Goal: Check status: Check status

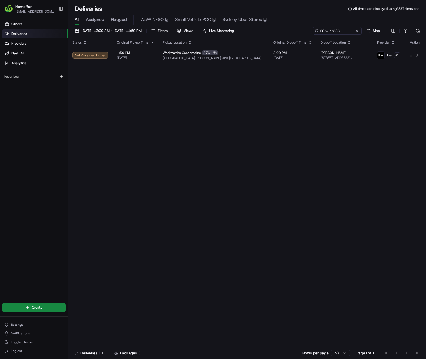
click at [358, 32] on button at bounding box center [356, 30] width 5 height 5
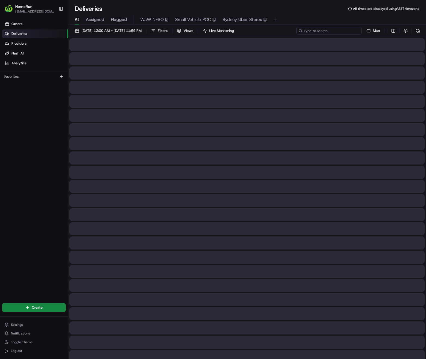
click at [334, 31] on input at bounding box center [328, 31] width 65 height 8
paste input "265383704"
type input "265383704"
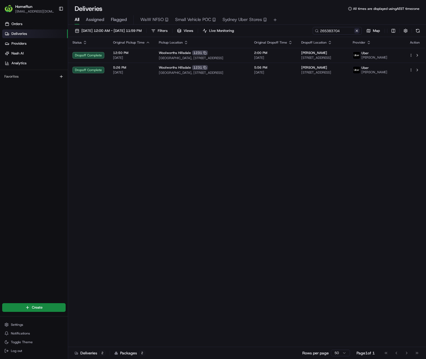
click at [356, 32] on button at bounding box center [356, 30] width 5 height 5
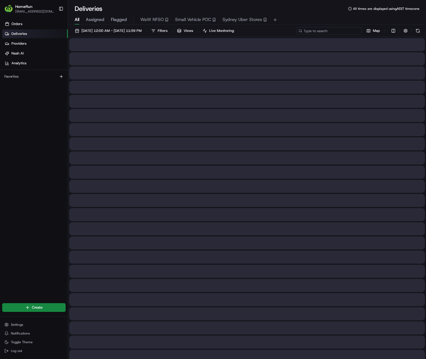
click at [341, 32] on input at bounding box center [328, 31] width 65 height 8
paste input "266017897"
type input "266017897"
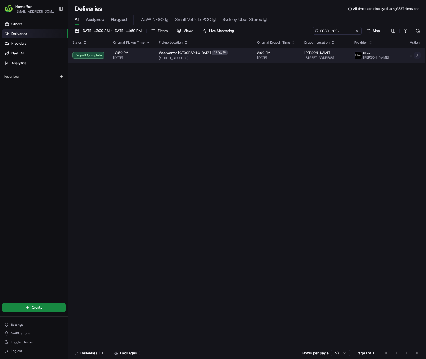
click at [417, 56] on button at bounding box center [417, 55] width 7 height 7
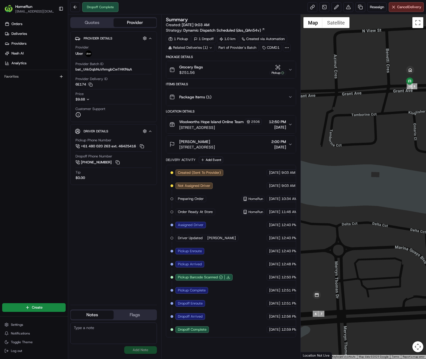
click at [292, 70] on icon "button" at bounding box center [290, 69] width 4 height 4
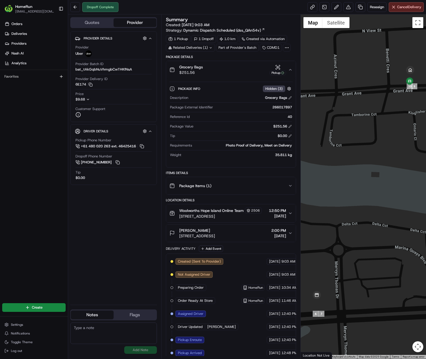
click at [292, 70] on icon "button" at bounding box center [290, 69] width 4 height 4
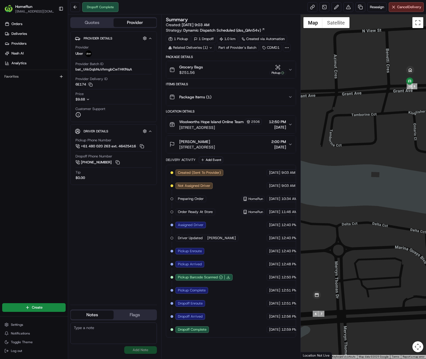
click at [211, 46] on icon at bounding box center [211, 48] width 4 height 4
click at [207, 69] on span "266002878" at bounding box center [198, 69] width 20 height 5
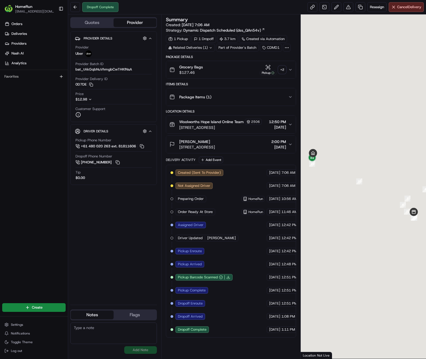
click at [282, 70] on div "+ 2" at bounding box center [282, 70] width 8 height 8
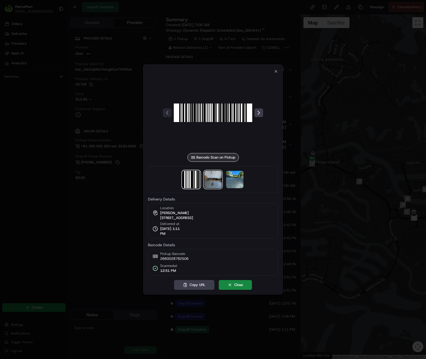
click at [215, 184] on img at bounding box center [212, 179] width 17 height 17
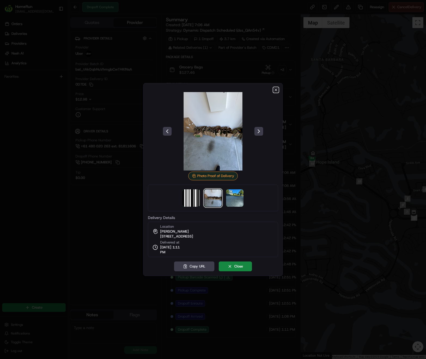
click at [275, 90] on icon "button" at bounding box center [276, 90] width 2 height 2
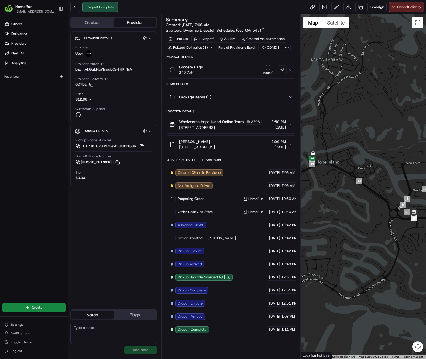
click at [290, 97] on icon "button" at bounding box center [290, 96] width 2 height 1
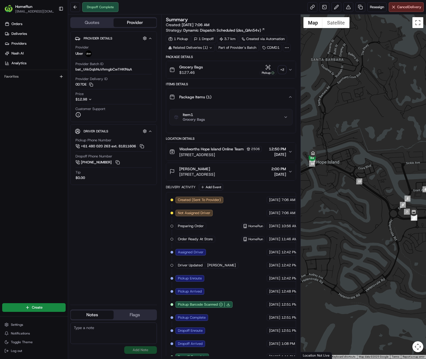
click at [288, 117] on icon "button" at bounding box center [285, 117] width 4 height 4
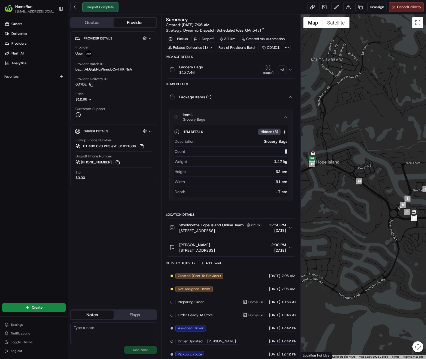
drag, startPoint x: 283, startPoint y: 151, endPoint x: 290, endPoint y: 151, distance: 7.3
click at [290, 151] on div "Item Details Hidden ( 3 ) Description Grocery Bags Count 6 Weight 1.47 kg Heigh…" at bounding box center [231, 163] width 122 height 76
click at [293, 71] on button "Grocery Bags $127.46 Pickup + 2" at bounding box center [231, 69] width 130 height 17
click at [281, 68] on div "+ 2" at bounding box center [282, 70] width 8 height 8
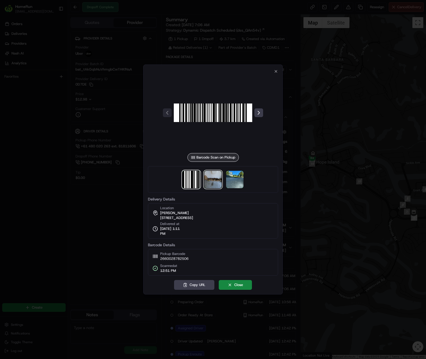
drag, startPoint x: 235, startPoint y: 179, endPoint x: 215, endPoint y: 183, distance: 20.8
click at [235, 179] on img at bounding box center [234, 179] width 17 height 17
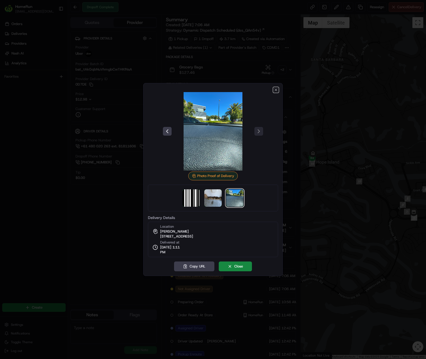
click at [276, 91] on icon "button" at bounding box center [275, 90] width 4 height 4
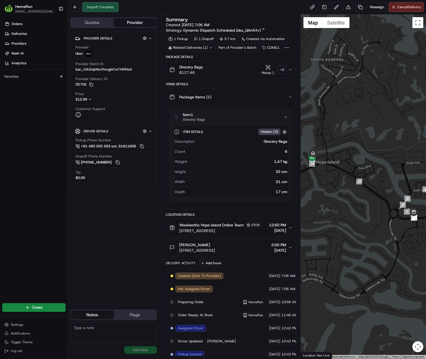
click at [292, 70] on icon "button" at bounding box center [290, 69] width 4 height 4
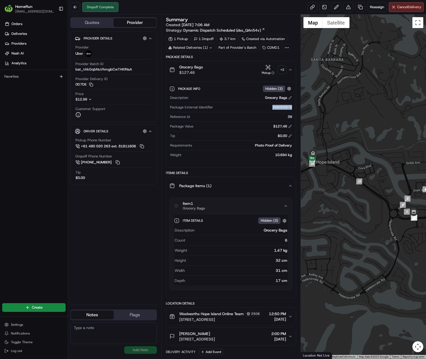
scroll to position [0, 19]
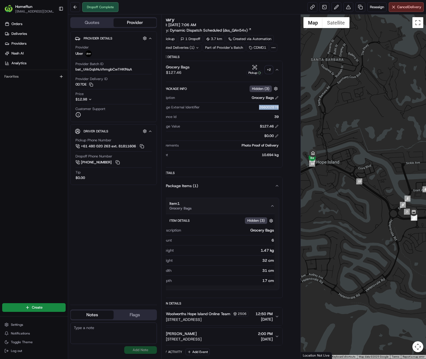
drag, startPoint x: 266, startPoint y: 107, endPoint x: 275, endPoint y: 107, distance: 8.4
click at [275, 107] on div "Package Info Hidden ( 3 ) Description Grocery Bags Package External Identifier …" at bounding box center [218, 120] width 130 height 84
copy div "266002878"
